Goal: Find specific page/section: Find specific page/section

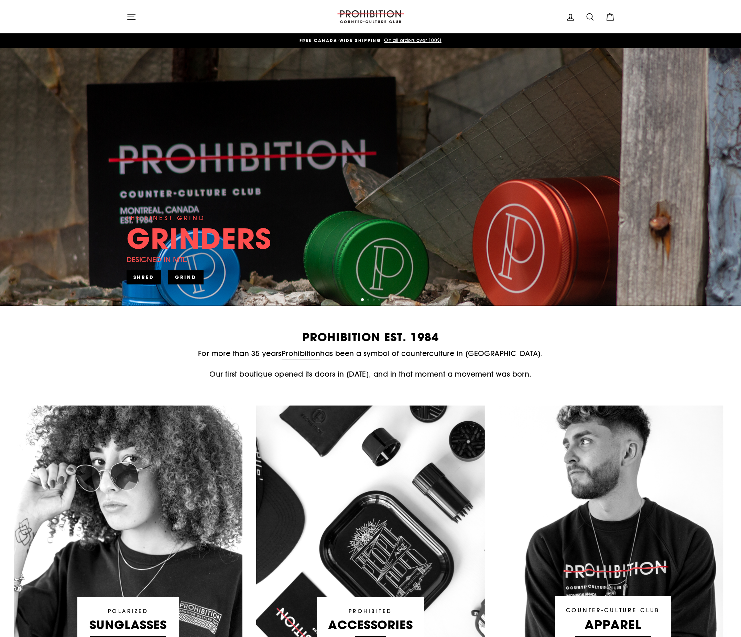
click at [131, 18] on icon "button" at bounding box center [132, 17] width 10 height 10
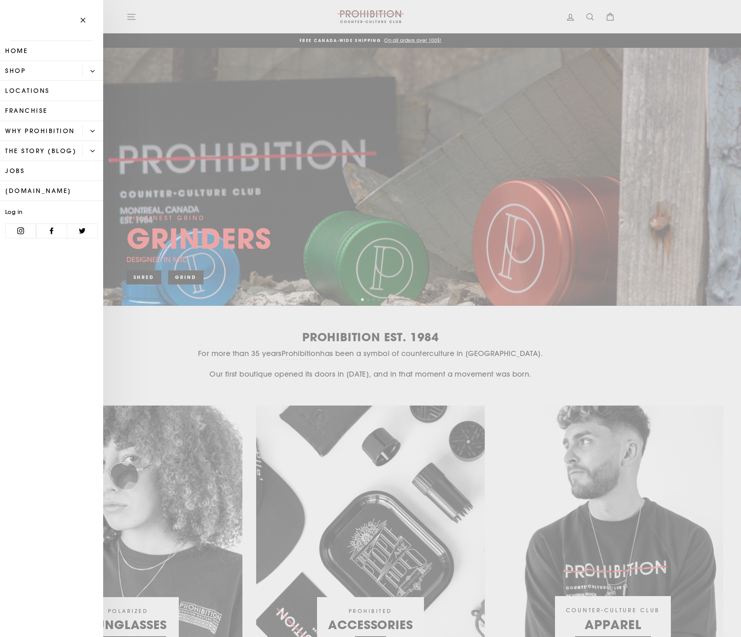
click at [57, 93] on link "Locations" at bounding box center [51, 91] width 103 height 20
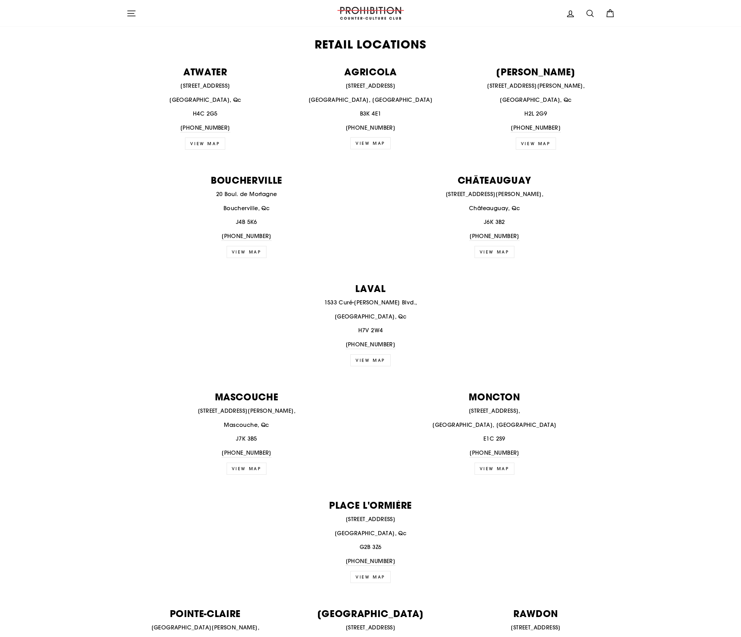
scroll to position [313, 0]
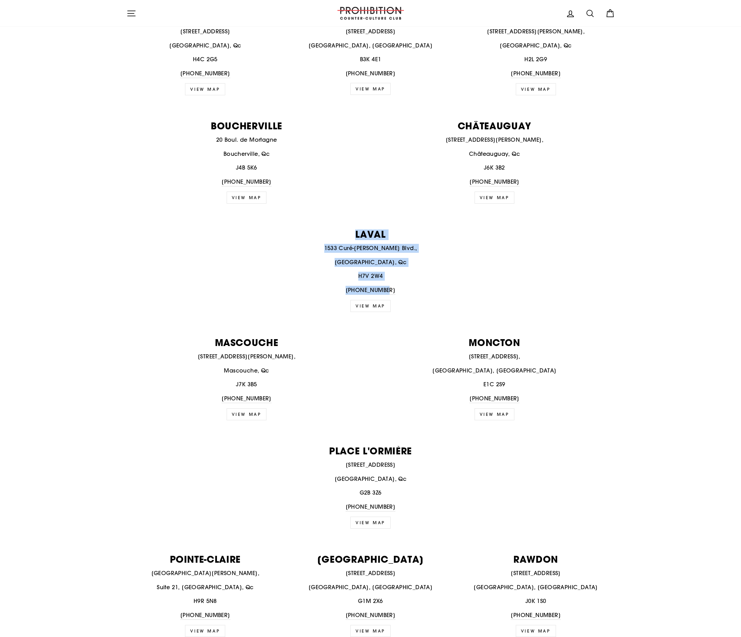
drag, startPoint x: 394, startPoint y: 289, endPoint x: 319, endPoint y: 225, distance: 98.3
click at [319, 225] on div "PROHIBITION canada's counter-culture retailer since 1984 Prohibition began as a…" at bounding box center [370, 631] width 741 height 1793
copy div "LAVAL 1533 Curé-Labelle Blvd., Laval, Qc H7V 2W4 450-781-4828"
